Goal: Information Seeking & Learning: Learn about a topic

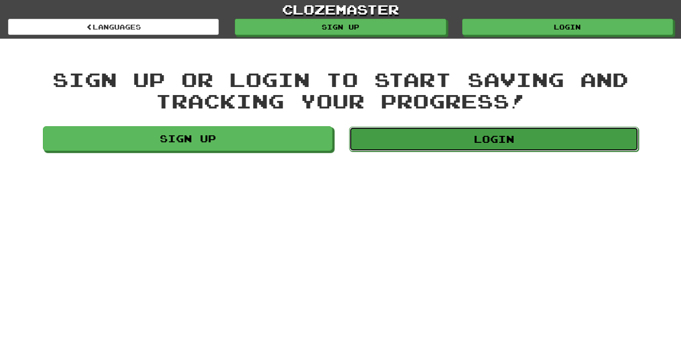
click at [524, 140] on link "Login" at bounding box center [494, 139] width 290 height 25
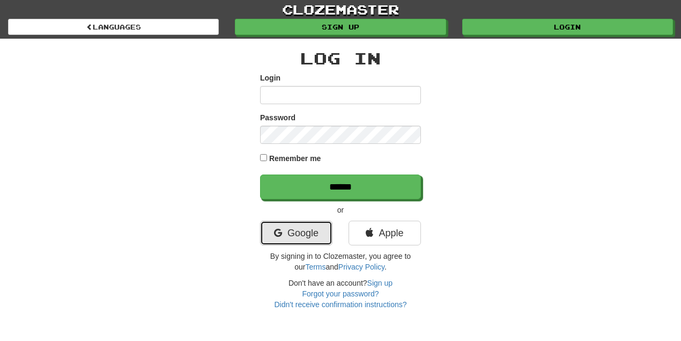
click at [324, 231] on link "Google" at bounding box center [296, 233] width 72 height 25
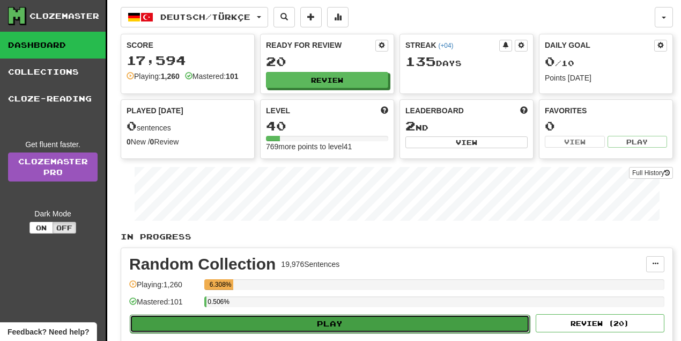
click at [331, 316] on button "Play" at bounding box center [330, 323] width 400 height 18
select select "**"
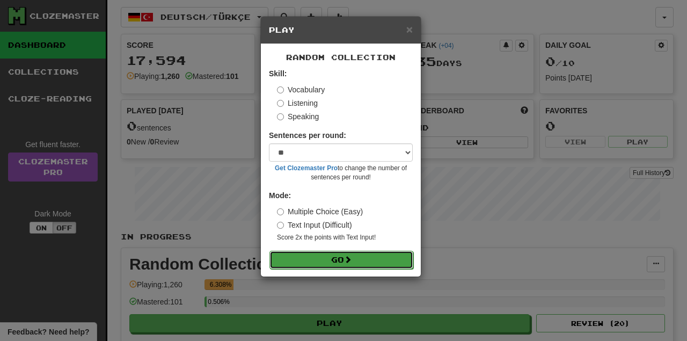
click at [336, 257] on button "Go" at bounding box center [341, 260] width 144 height 18
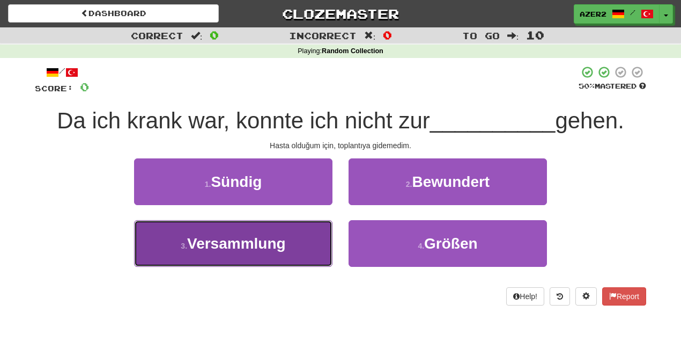
click at [235, 240] on span "Versammlung" at bounding box center [236, 243] width 99 height 17
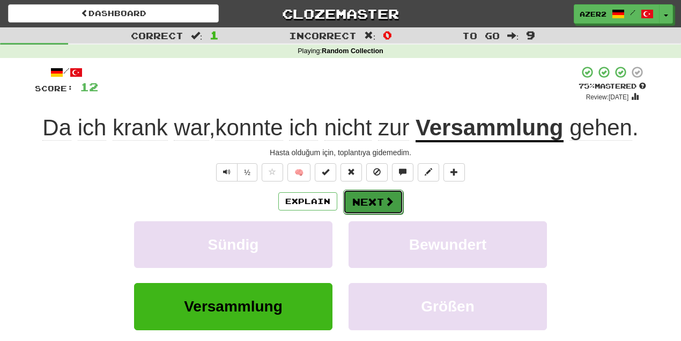
click at [372, 199] on button "Next" at bounding box center [373, 201] width 60 height 25
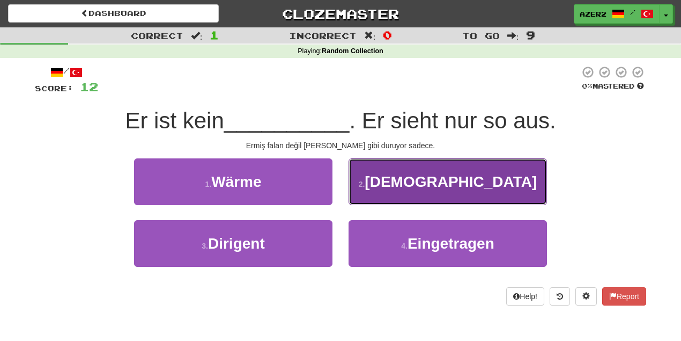
click at [459, 186] on span "[DEMOGRAPHIC_DATA]" at bounding box center [451, 181] width 172 height 17
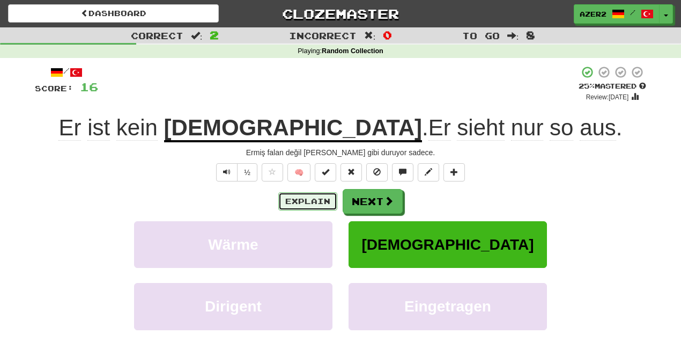
click at [329, 197] on button "Explain" at bounding box center [307, 201] width 59 height 18
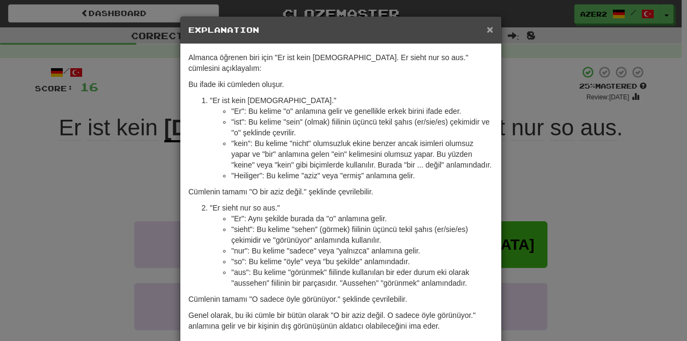
click at [489, 31] on span "×" at bounding box center [490, 29] width 6 height 12
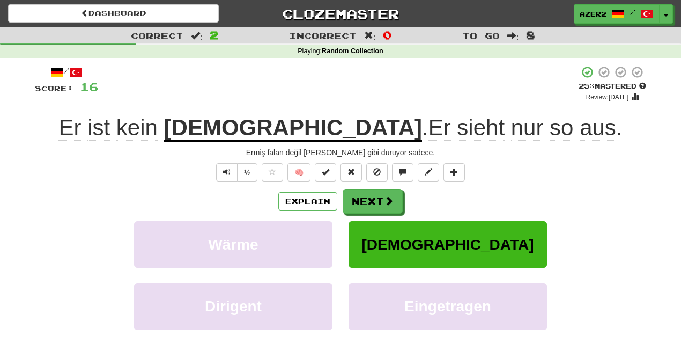
click at [318, 130] on u "[DEMOGRAPHIC_DATA]" at bounding box center [293, 128] width 258 height 27
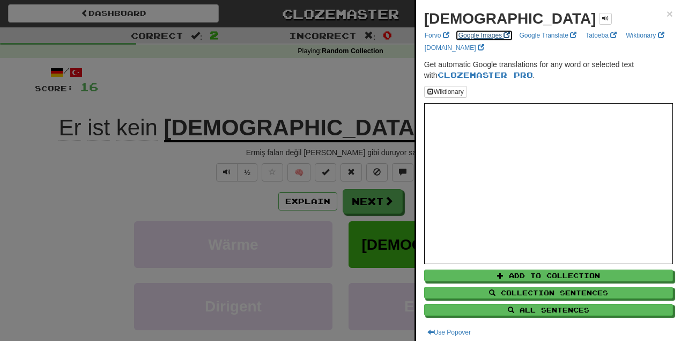
click at [477, 35] on link "Google Images" at bounding box center [485, 36] width 58 height 12
click at [667, 14] on span "×" at bounding box center [670, 14] width 6 height 12
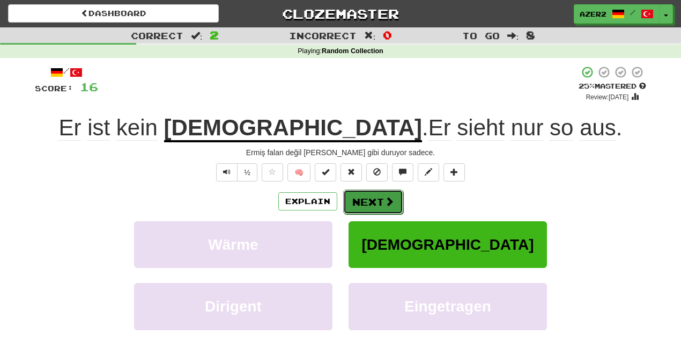
click at [383, 196] on button "Next" at bounding box center [373, 201] width 60 height 25
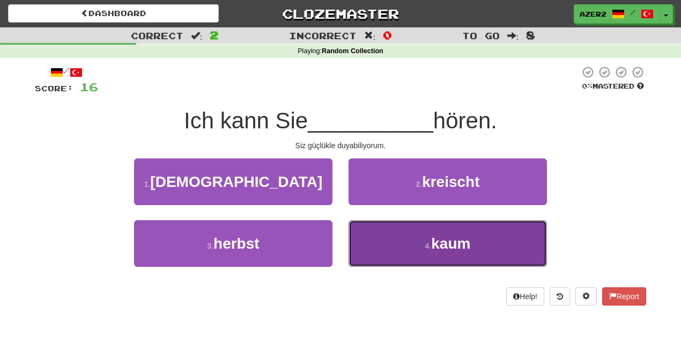
click at [412, 250] on button "4 . kaum" at bounding box center [448, 243] width 199 height 47
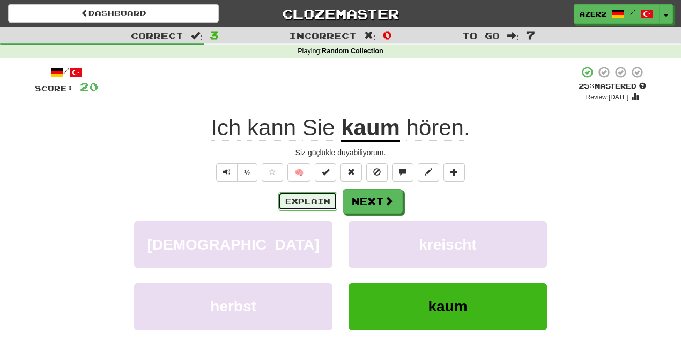
click at [316, 202] on button "Explain" at bounding box center [307, 201] width 59 height 18
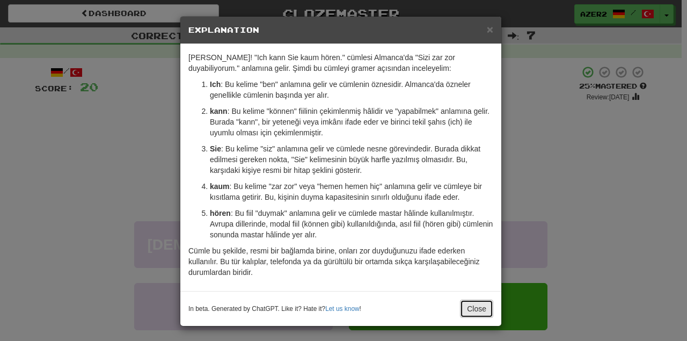
click at [472, 304] on button "Close" at bounding box center [476, 308] width 33 height 18
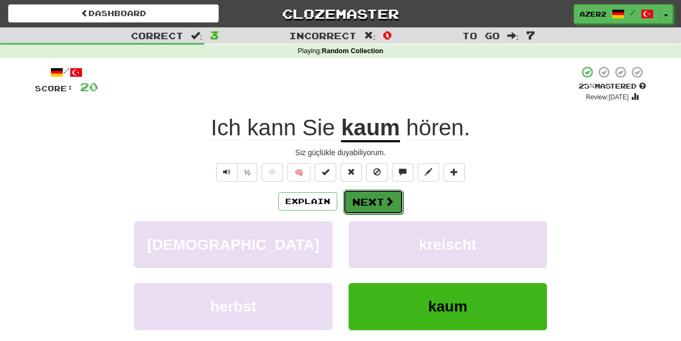
click at [375, 198] on button "Next" at bounding box center [373, 201] width 60 height 25
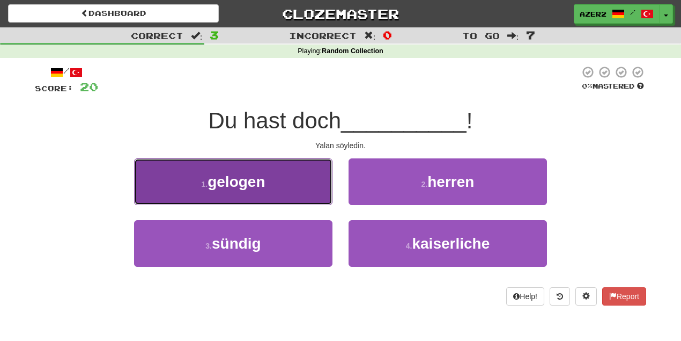
click at [228, 182] on span "gelogen" at bounding box center [236, 181] width 57 height 17
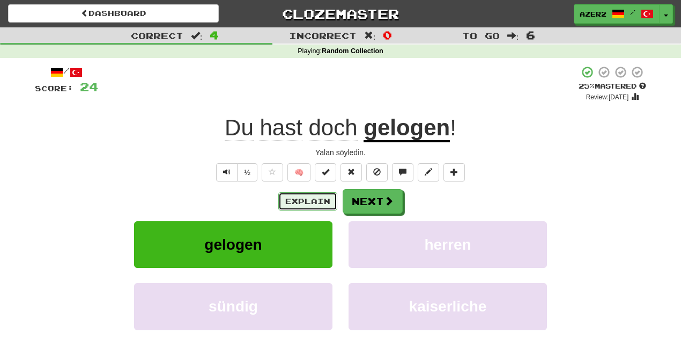
click at [306, 199] on button "Explain" at bounding box center [307, 201] width 59 height 18
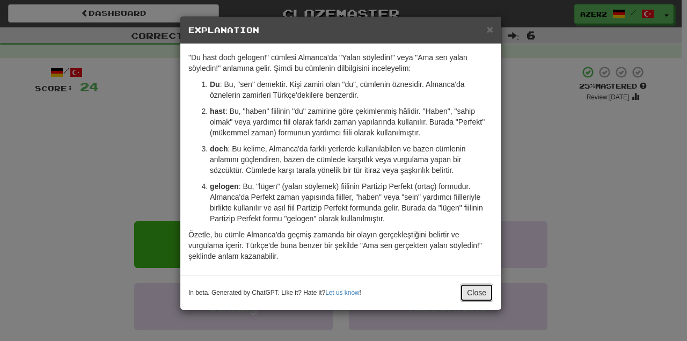
click at [473, 292] on button "Close" at bounding box center [476, 292] width 33 height 18
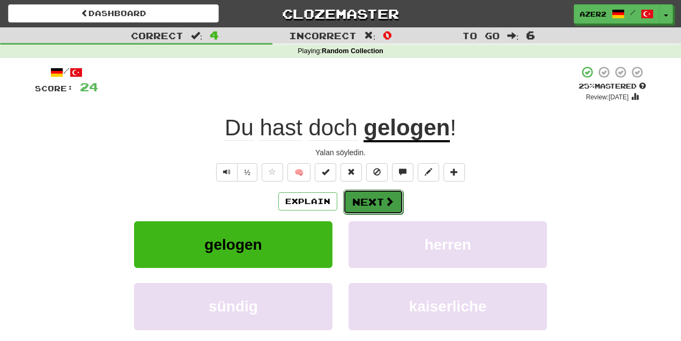
click at [376, 199] on button "Next" at bounding box center [373, 201] width 60 height 25
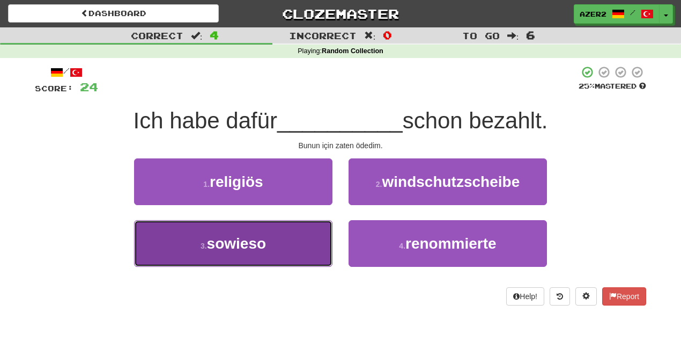
click at [243, 240] on span "sowieso" at bounding box center [236, 243] width 59 height 17
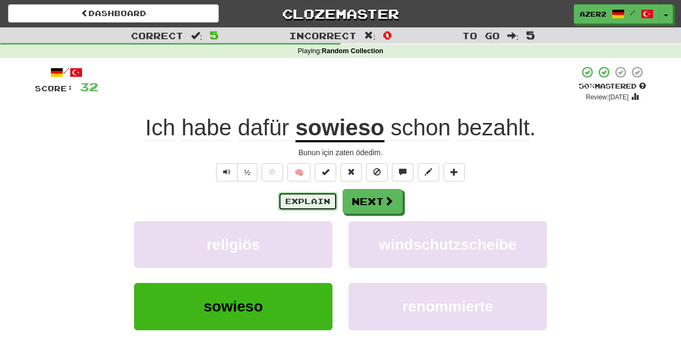
click at [313, 200] on button "Explain" at bounding box center [307, 201] width 59 height 18
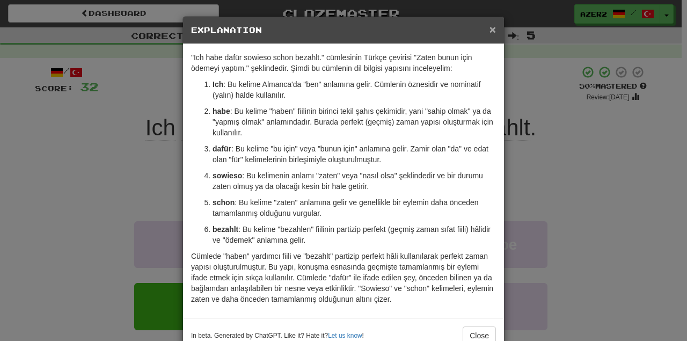
click at [489, 30] on span "×" at bounding box center [492, 29] width 6 height 12
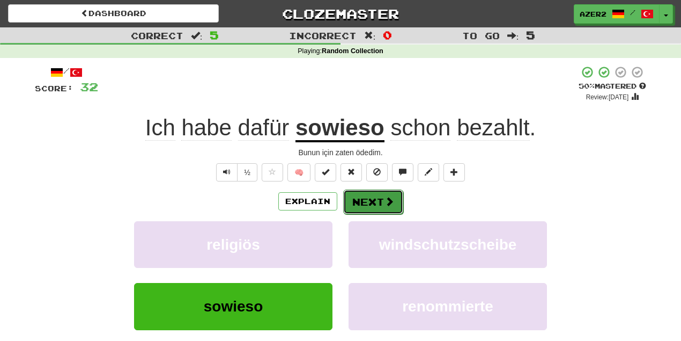
click at [375, 200] on button "Next" at bounding box center [373, 201] width 60 height 25
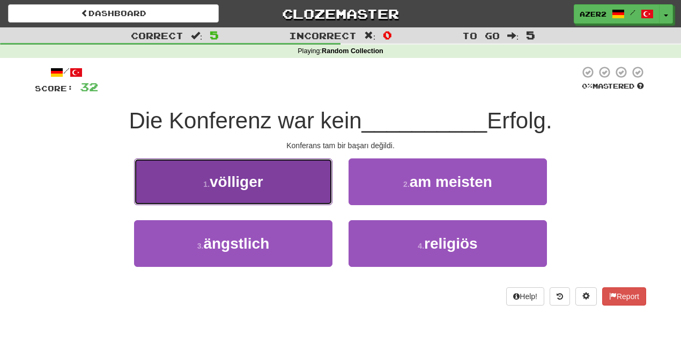
click at [246, 179] on span "völliger" at bounding box center [237, 181] width 54 height 17
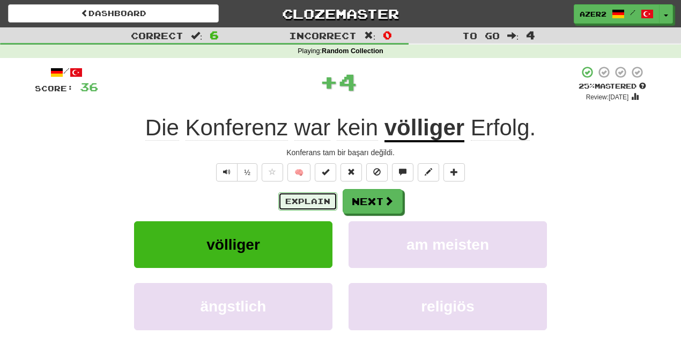
click at [306, 197] on button "Explain" at bounding box center [307, 201] width 59 height 18
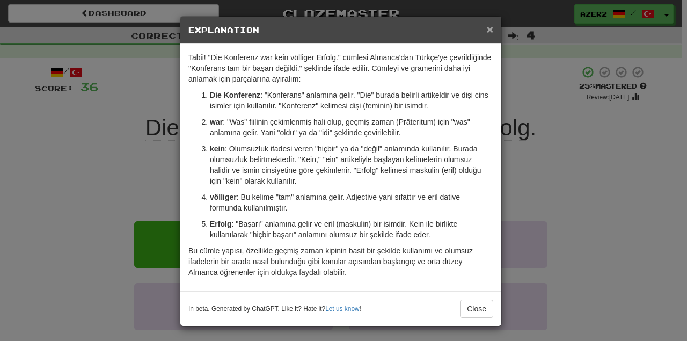
click at [487, 27] on span "×" at bounding box center [490, 29] width 6 height 12
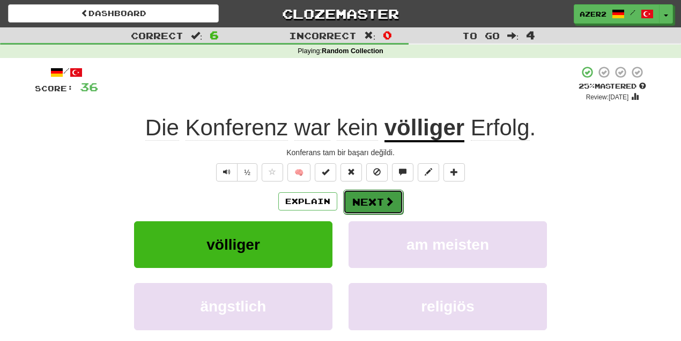
click at [357, 204] on button "Next" at bounding box center [373, 201] width 60 height 25
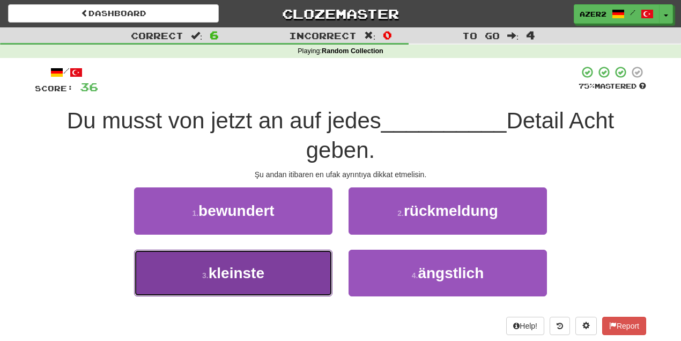
click at [282, 269] on button "3 . kleinste" at bounding box center [233, 273] width 199 height 47
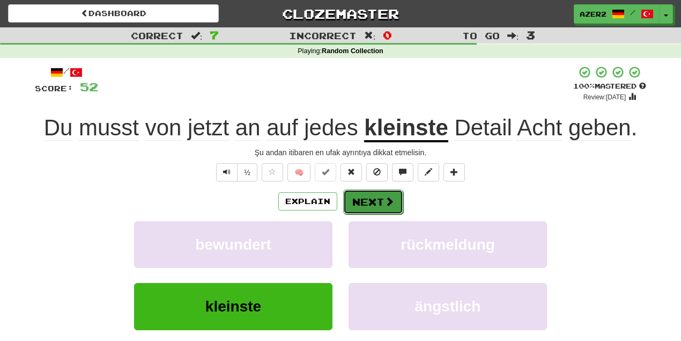
click at [355, 200] on button "Next" at bounding box center [373, 201] width 60 height 25
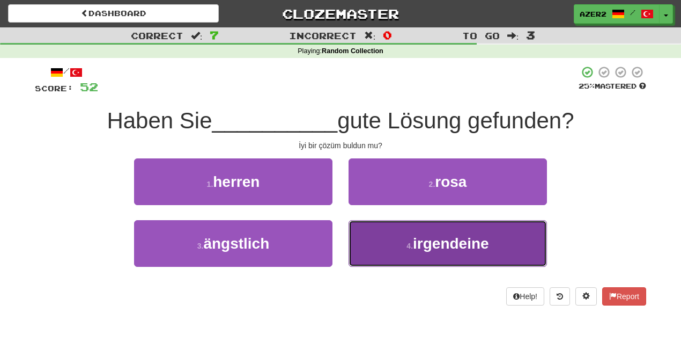
click at [452, 248] on span "irgendeine" at bounding box center [451, 243] width 76 height 17
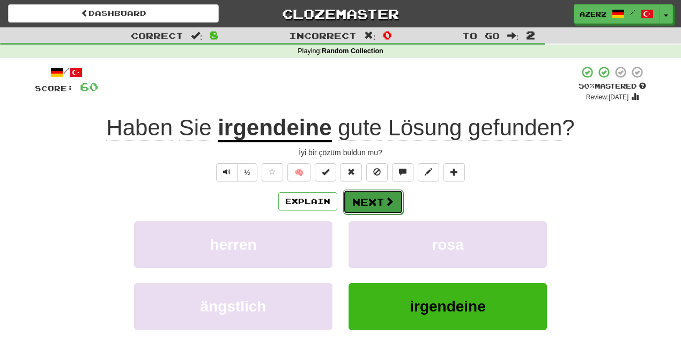
click at [371, 197] on button "Next" at bounding box center [373, 201] width 60 height 25
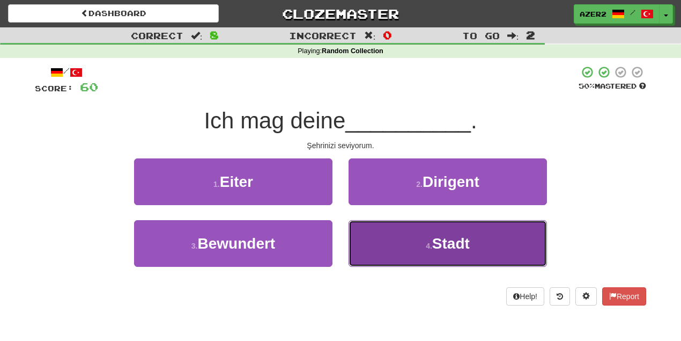
click at [461, 240] on span "Stadt" at bounding box center [452, 243] width 38 height 17
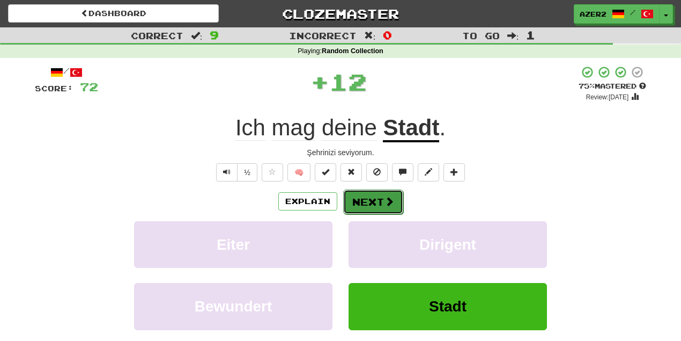
click at [385, 200] on span at bounding box center [390, 201] width 10 height 10
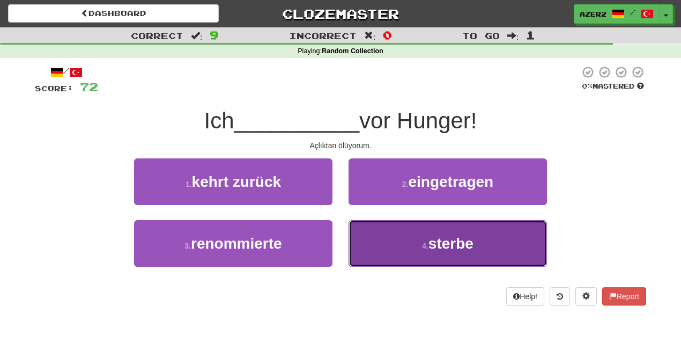
click at [488, 250] on button "4 . sterbe" at bounding box center [448, 243] width 199 height 47
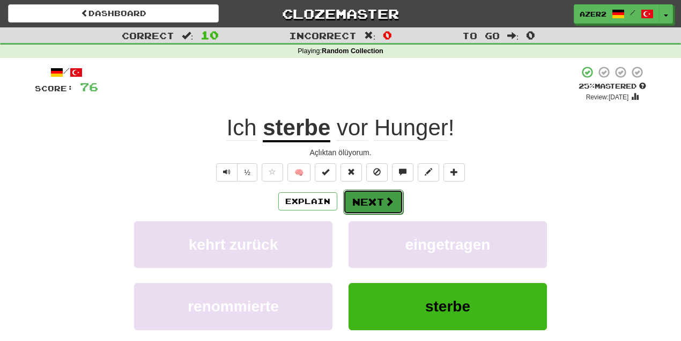
click at [370, 203] on button "Next" at bounding box center [373, 201] width 60 height 25
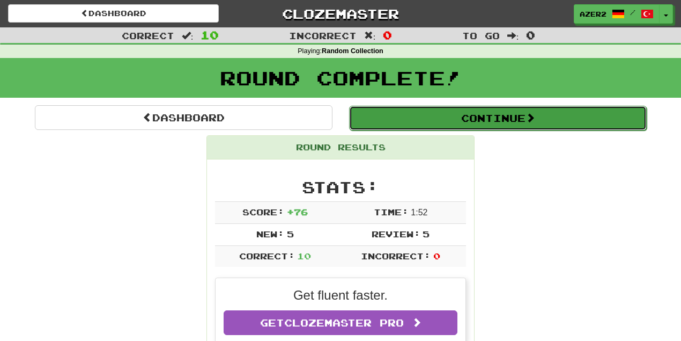
click at [461, 119] on button "Continue" at bounding box center [498, 118] width 298 height 25
